Goal: Task Accomplishment & Management: Complete application form

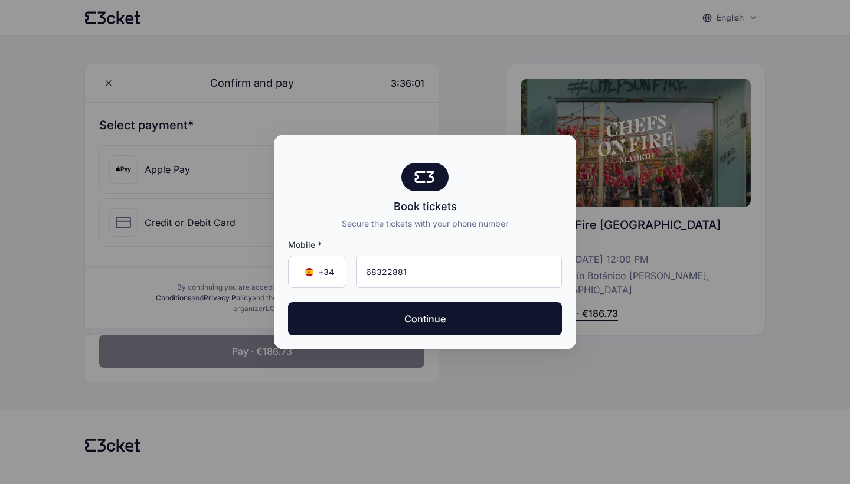
type input "683 22 88 12"
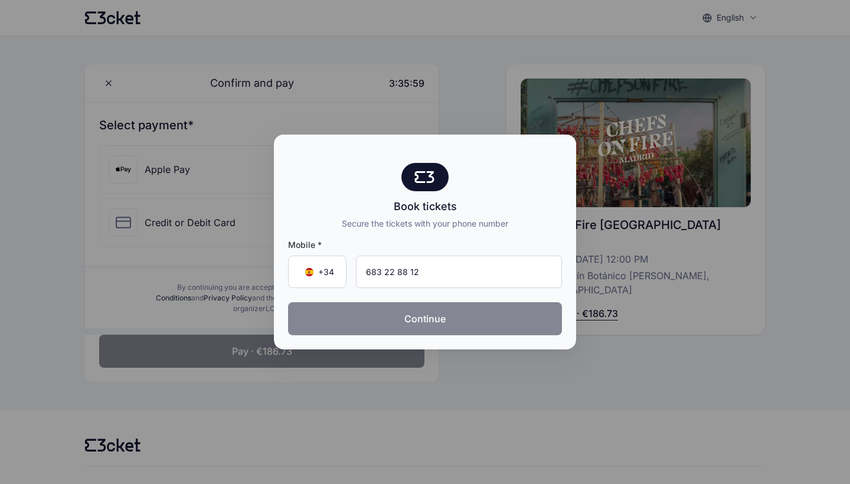
click at [431, 328] on button "Continue" at bounding box center [425, 318] width 274 height 33
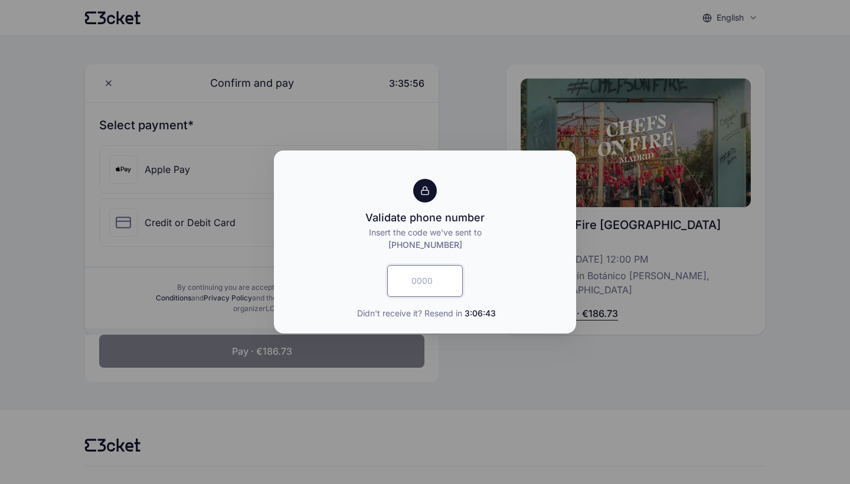
click at [419, 288] on input "text" at bounding box center [425, 281] width 76 height 32
type input "3117"
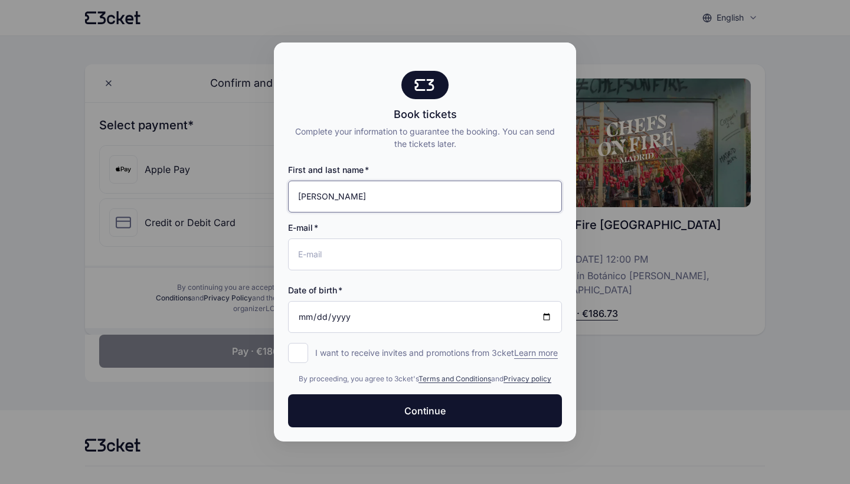
type input "[PERSON_NAME]"
type input "[EMAIL_ADDRESS][DOMAIN_NAME]"
click at [302, 312] on input "Date of birth" at bounding box center [425, 317] width 274 height 32
click at [316, 312] on input "[DATE]" at bounding box center [425, 317] width 274 height 32
click at [353, 308] on input "[DATE]" at bounding box center [425, 317] width 274 height 32
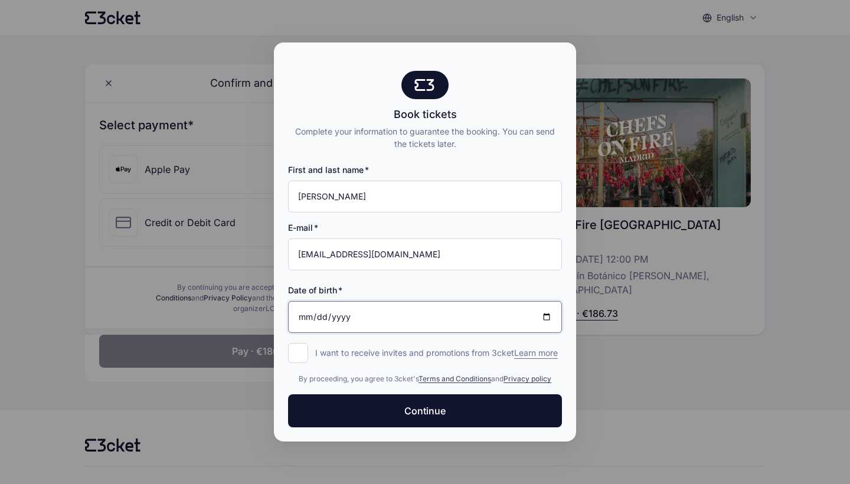
click at [319, 309] on input "[DATE]" at bounding box center [425, 317] width 274 height 32
click at [320, 310] on input "[DATE]" at bounding box center [425, 317] width 274 height 32
click at [349, 307] on input "[DATE]" at bounding box center [425, 317] width 274 height 32
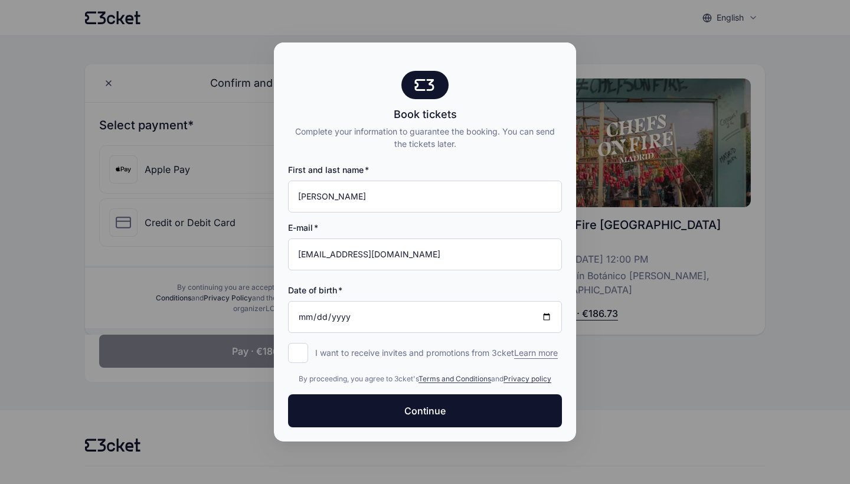
type input "[DATE]"
click at [426, 285] on div "Date of birth" at bounding box center [425, 291] width 274 height 12
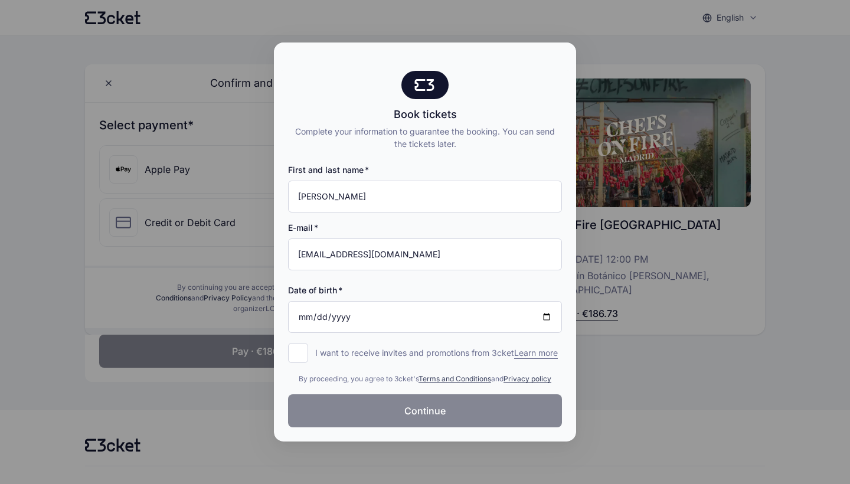
click at [420, 414] on span "Continue" at bounding box center [424, 411] width 41 height 14
click at [784, 104] on div at bounding box center [425, 242] width 850 height 484
click at [413, 134] on div "Complete your information to guarantee the booking. You can send the tickets la…" at bounding box center [425, 137] width 274 height 25
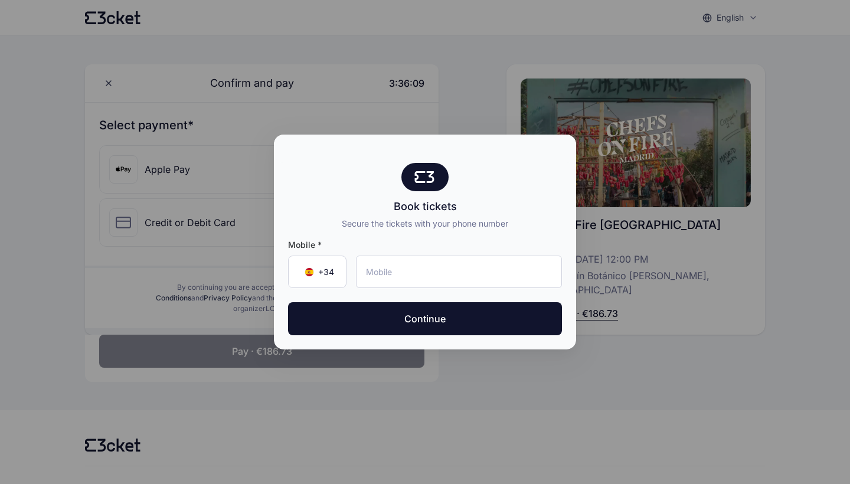
click at [456, 95] on div at bounding box center [425, 242] width 850 height 484
click at [259, 228] on div at bounding box center [425, 242] width 850 height 484
click at [383, 261] on input "tel" at bounding box center [459, 272] width 206 height 32
type input "683 22 88 12"
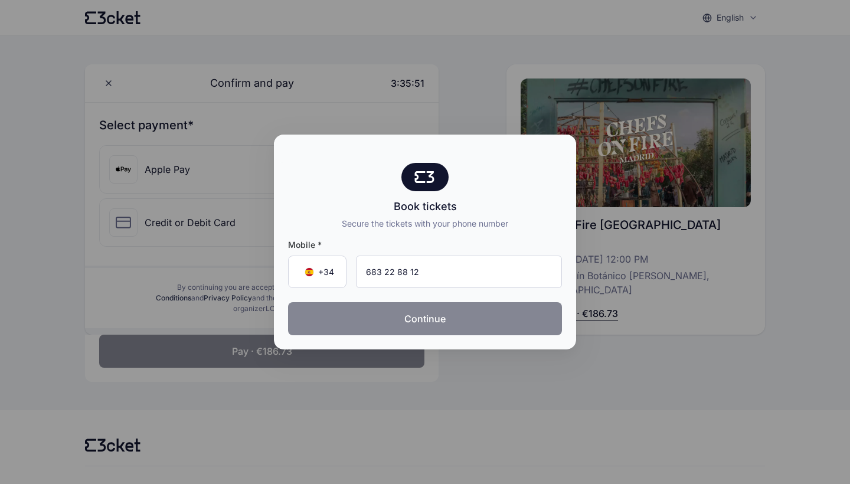
click at [414, 326] on button "Continue" at bounding box center [425, 318] width 274 height 33
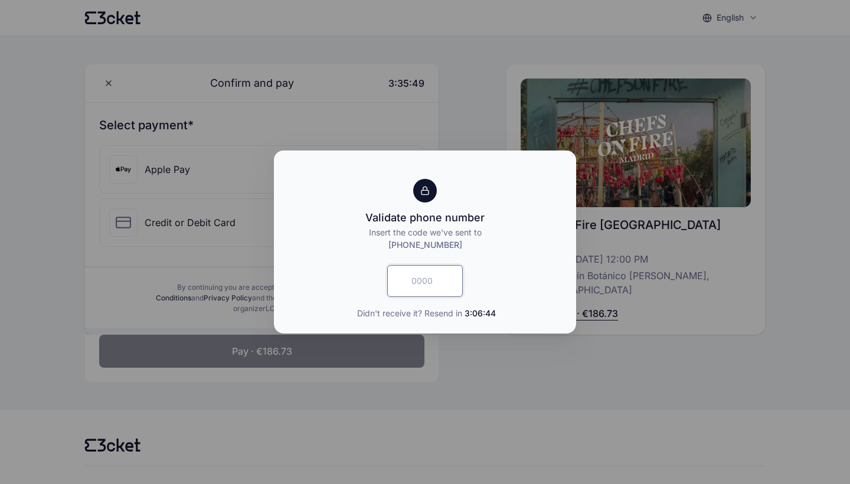
click at [411, 274] on input "text" at bounding box center [425, 281] width 76 height 32
type input "5817"
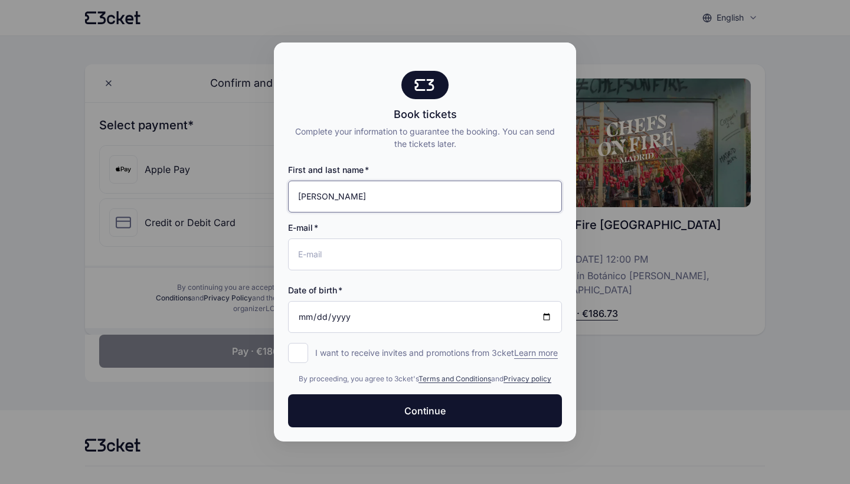
type input "[PERSON_NAME]"
type input "jimenaum@icloud.com"
click at [305, 308] on input "Date of birth" at bounding box center [425, 317] width 274 height 32
click at [319, 313] on input "Date of birth" at bounding box center [425, 317] width 274 height 32
click at [338, 305] on input "Date of birth" at bounding box center [425, 317] width 274 height 32
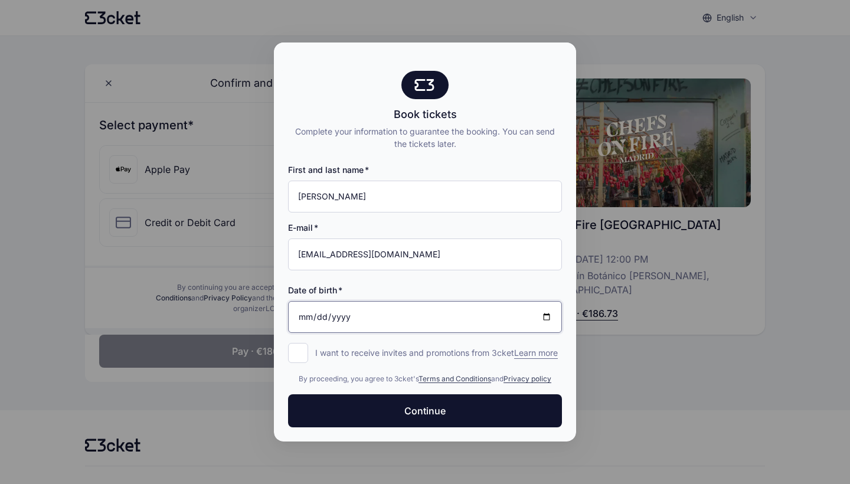
click at [338, 309] on input "Date of birth" at bounding box center [425, 317] width 274 height 32
type input "[DATE]"
click at [403, 277] on div "Date of birth 2002-04-04" at bounding box center [425, 304] width 274 height 58
click at [299, 344] on input "I want to receive invites and promotions from 3cket Learn more form.register.op…" at bounding box center [298, 353] width 20 height 20
checkbox input "true"
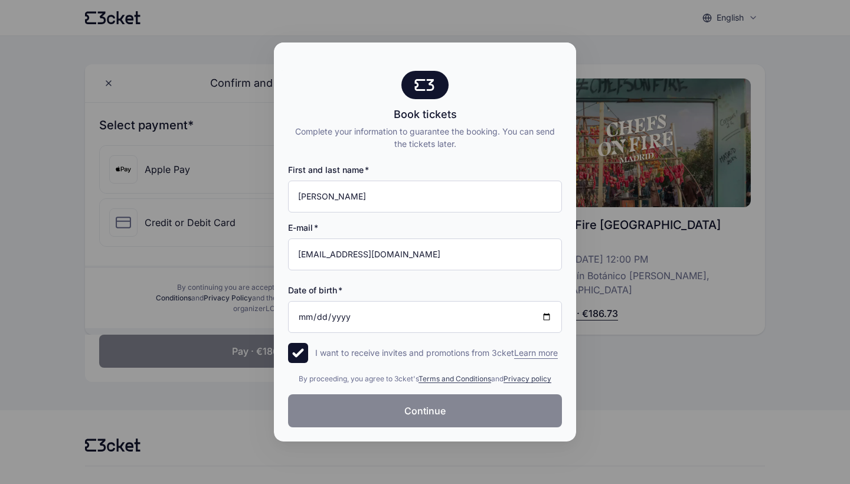
click at [400, 413] on button "Continue" at bounding box center [425, 410] width 274 height 33
